Goal: Task Accomplishment & Management: Use online tool/utility

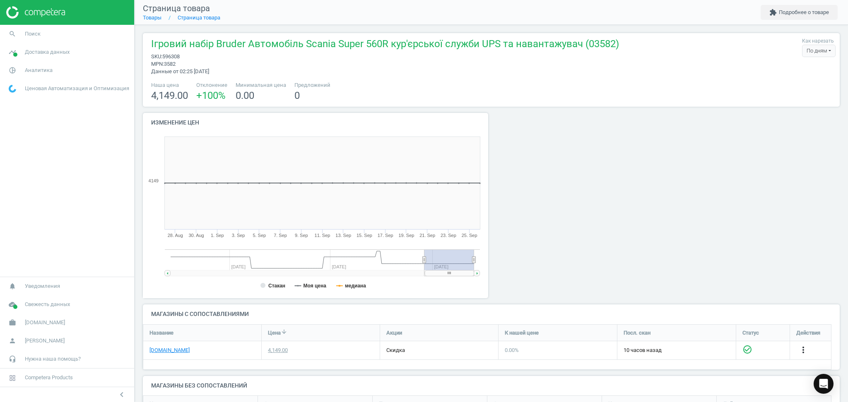
scroll to position [110, 705]
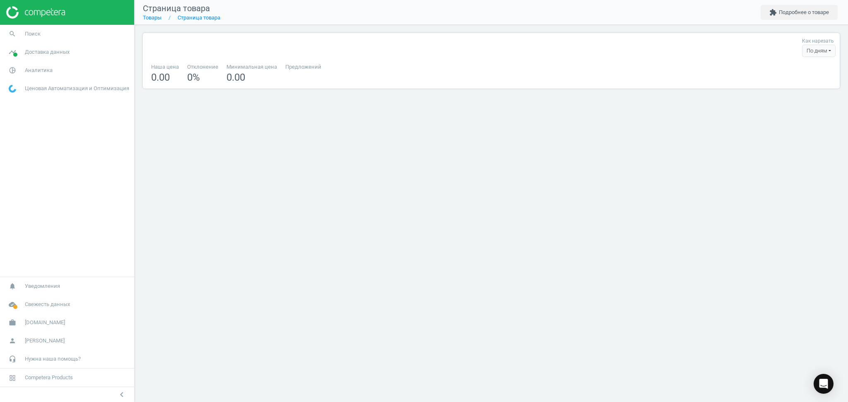
click at [280, 181] on div "Страница товара Товары Страница товара extension Подробнее о товаре Как нарезат…" at bounding box center [490, 201] width 713 height 402
click at [159, 16] on link "Товары" at bounding box center [152, 17] width 19 height 6
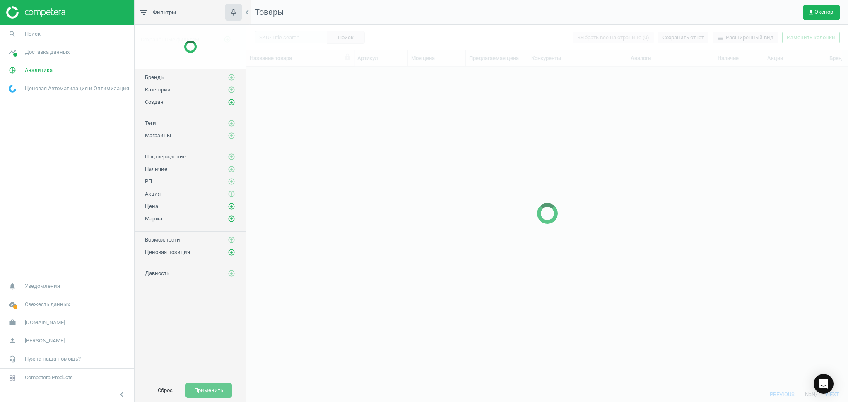
scroll to position [303, 593]
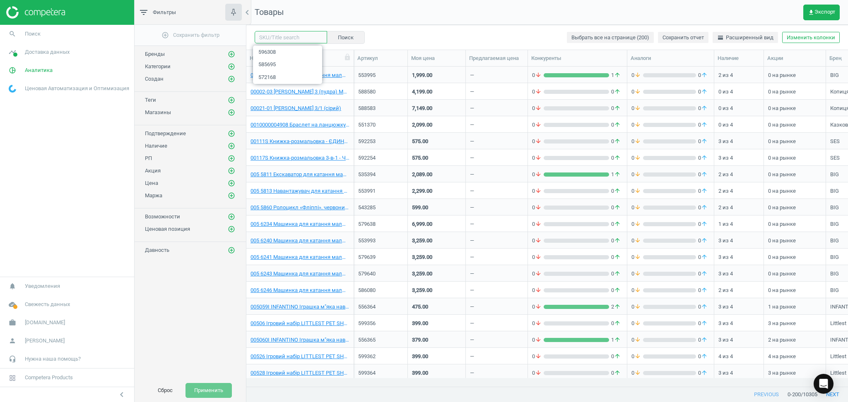
click at [285, 38] on input "text" at bounding box center [291, 37] width 72 height 12
paste input "617475"
type input "617475"
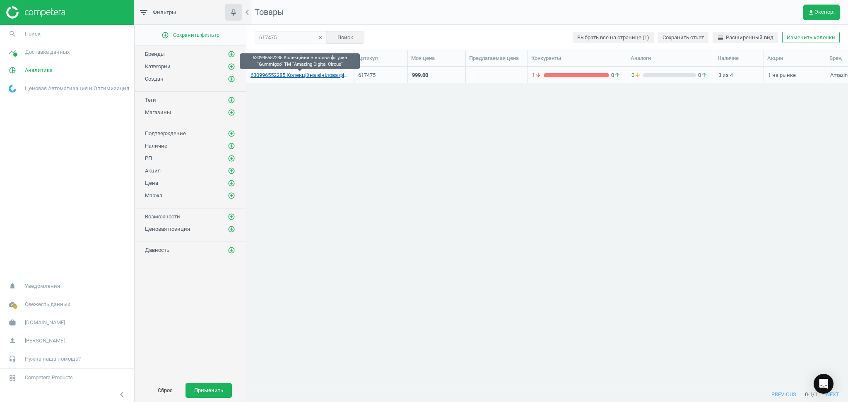
click at [307, 76] on link "630996552285 Колекційна вінілова фігурка "Gummigoo" ТМ "Amazing Digital Circus"" at bounding box center [299, 75] width 99 height 7
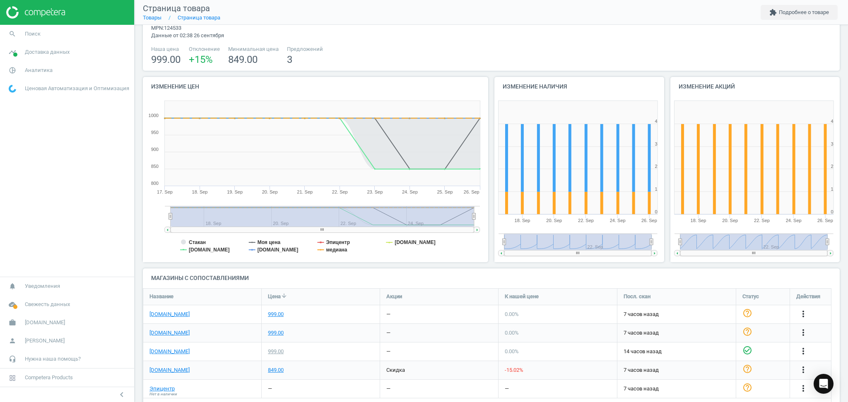
scroll to position [56, 0]
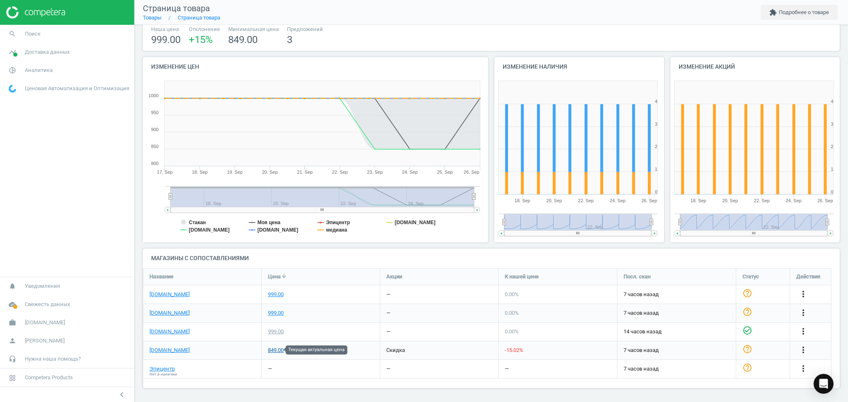
click at [272, 351] on div "849.00" at bounding box center [276, 350] width 16 height 7
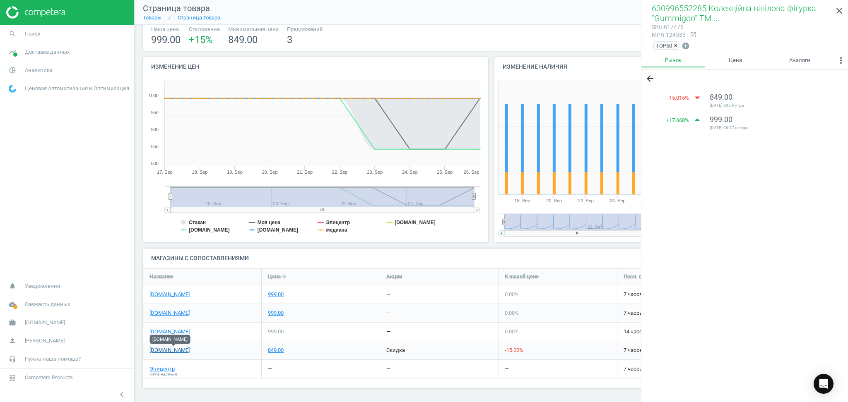
click at [170, 351] on link "[DOMAIN_NAME]" at bounding box center [169, 350] width 40 height 7
click at [167, 295] on link "[DOMAIN_NAME]" at bounding box center [169, 294] width 40 height 7
click at [173, 312] on link "[DOMAIN_NAME]" at bounding box center [169, 313] width 40 height 7
click at [838, 12] on icon "close" at bounding box center [839, 11] width 10 height 10
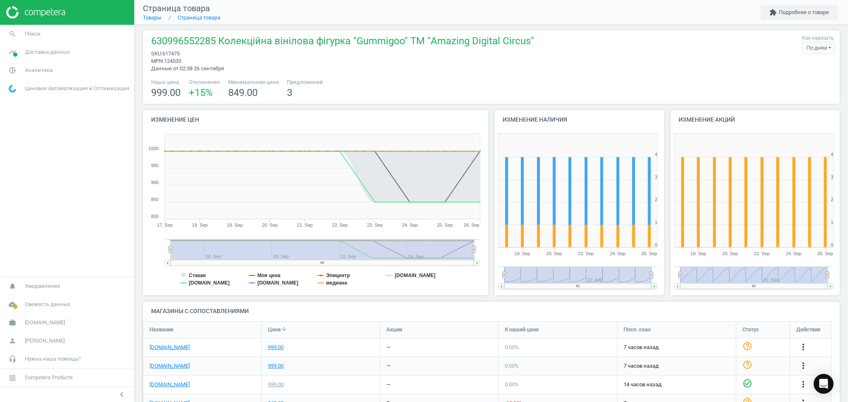
scroll to position [0, 0]
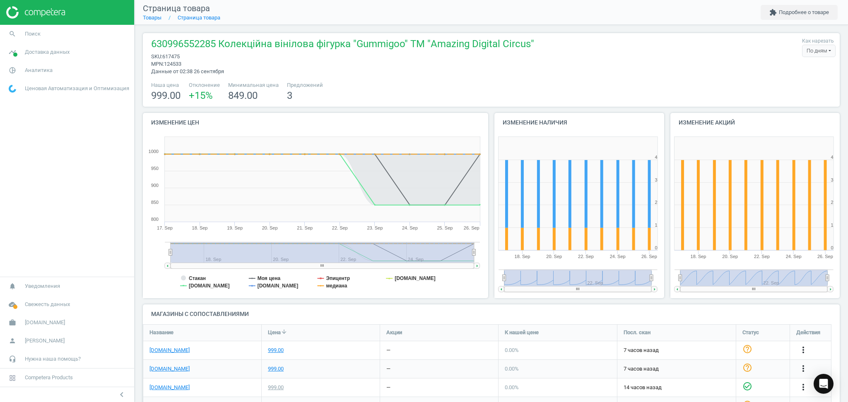
click at [170, 55] on span "617475" at bounding box center [170, 56] width 17 height 6
copy span "617475"
click at [792, 10] on button "extension Подробнее о товаре" at bounding box center [798, 12] width 77 height 15
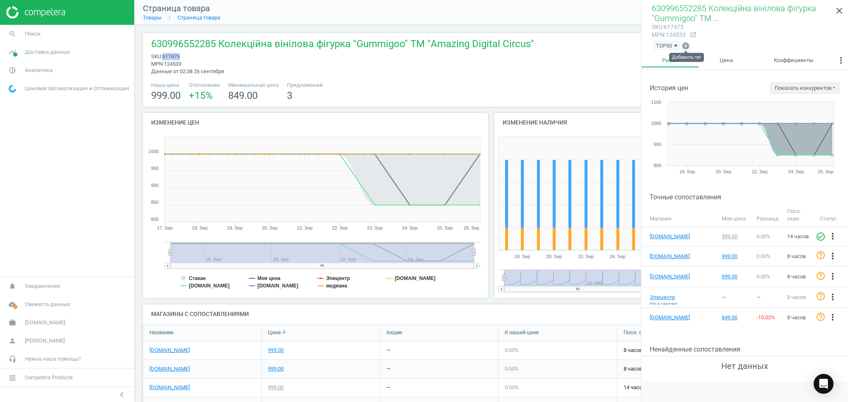
click at [686, 46] on icon "add_circle" at bounding box center [685, 46] width 8 height 8
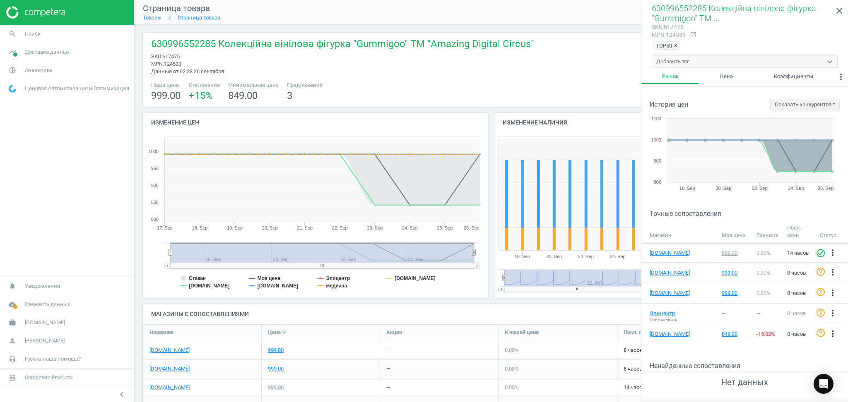
click at [677, 63] on div "Добавить тег" at bounding box center [672, 61] width 33 height 7
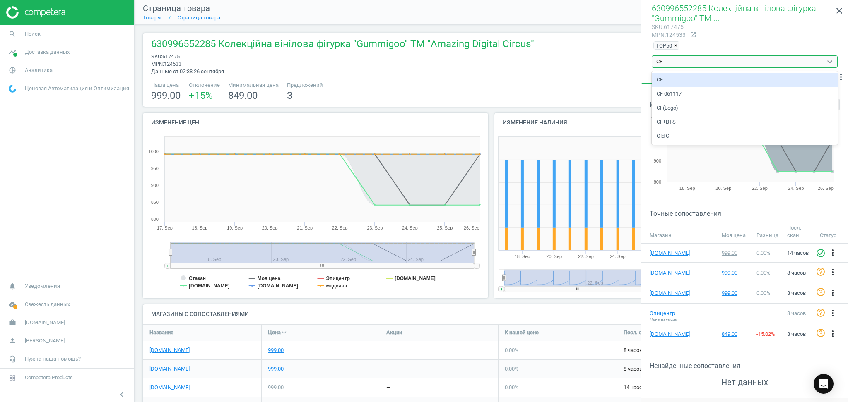
click at [664, 75] on div "CF" at bounding box center [744, 80] width 186 height 14
type input "CF"
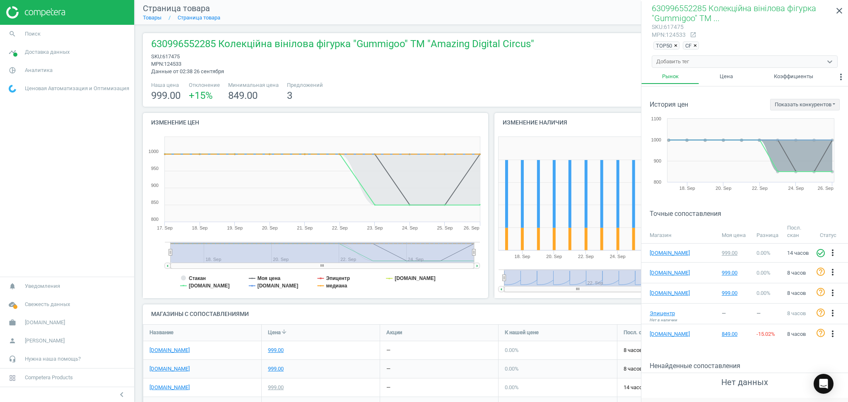
click at [676, 45] on span "×" at bounding box center [675, 46] width 3 height 6
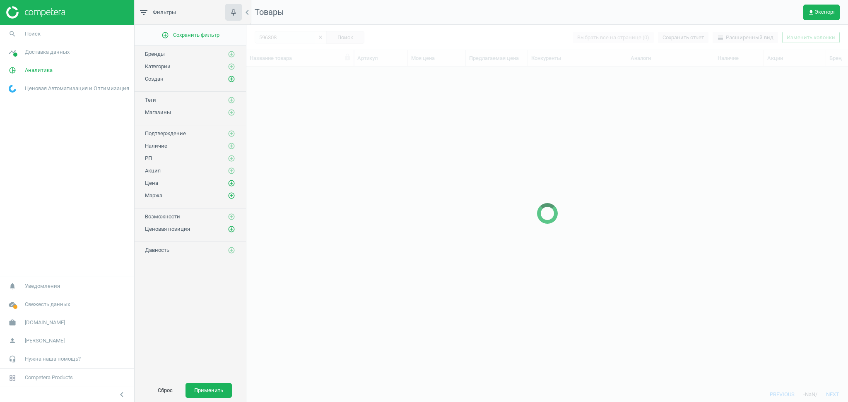
scroll to position [303, 593]
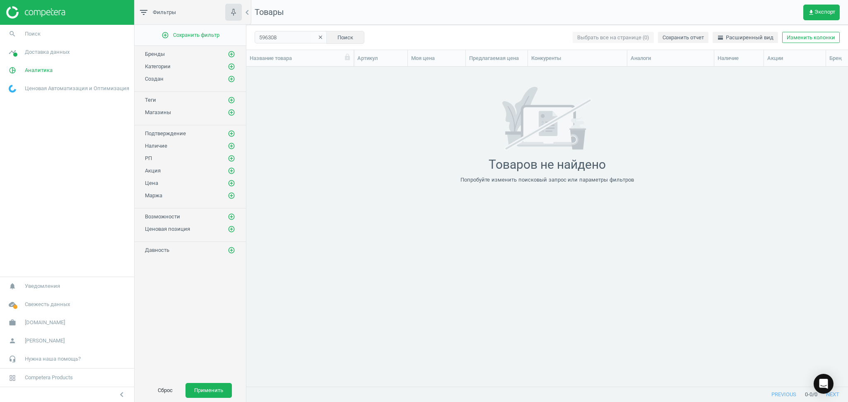
click at [317, 38] on icon "clear" at bounding box center [320, 37] width 6 height 6
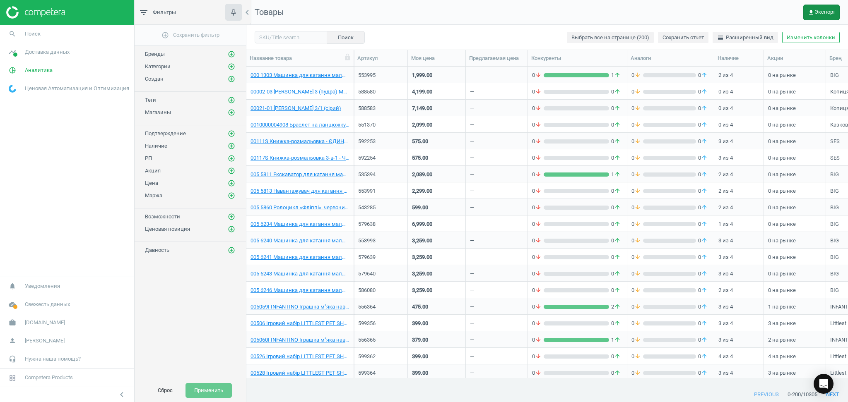
click at [814, 7] on button "get_app Экспорт" at bounding box center [821, 13] width 36 height 16
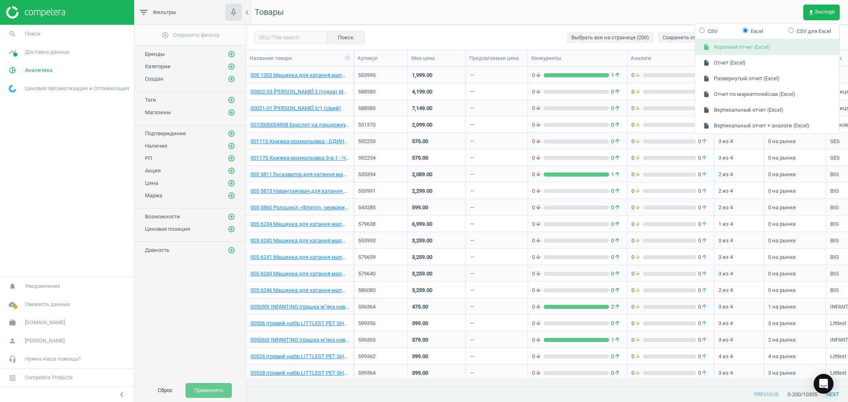
click at [720, 46] on button "insert_drive_file Короткий отчет (Excel)" at bounding box center [767, 48] width 144 height 16
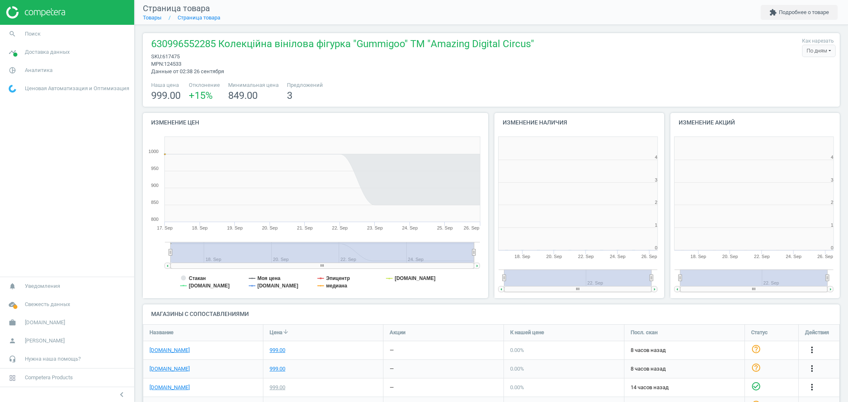
scroll to position [182, 184]
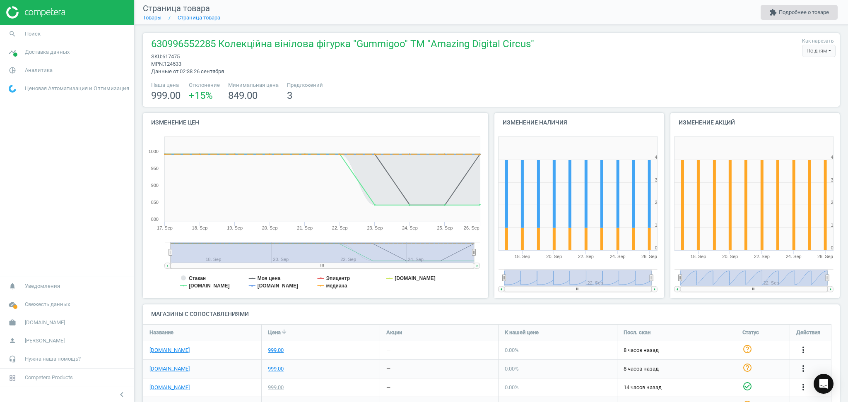
click at [814, 9] on button "extension Подробнее о товаре" at bounding box center [798, 12] width 77 height 15
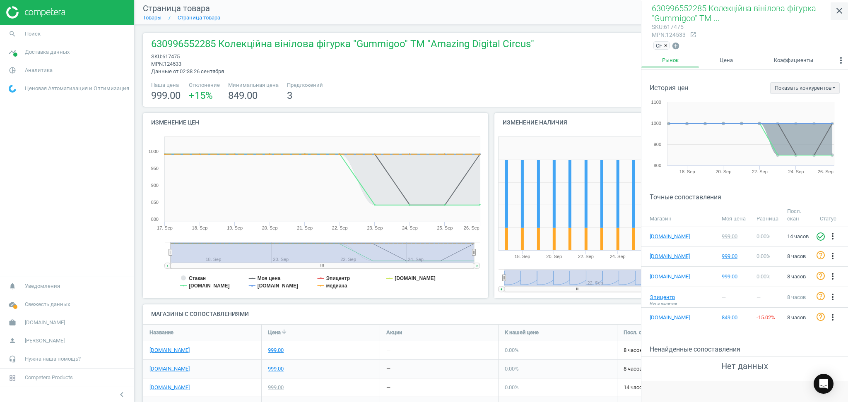
click at [838, 13] on icon "close" at bounding box center [839, 11] width 10 height 10
